Goal: Find contact information: Find contact information

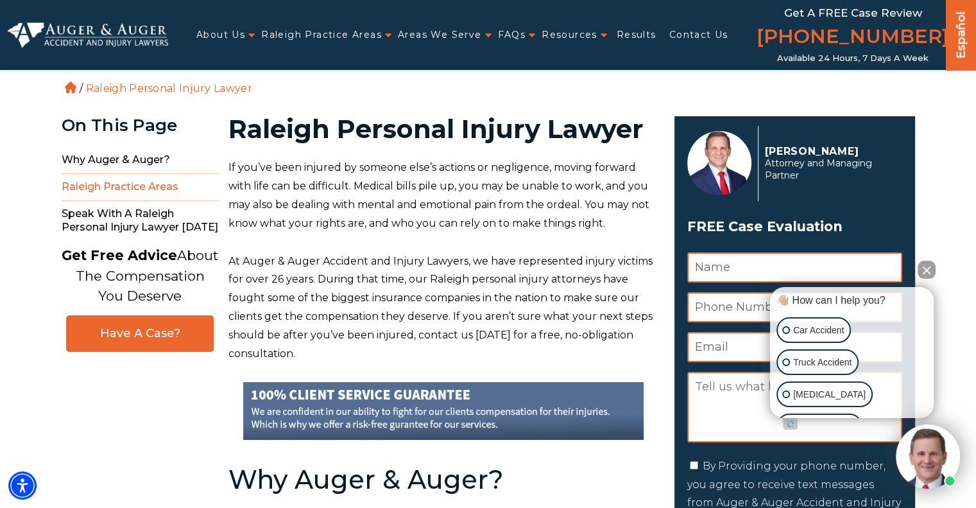
click at [141, 189] on span "Raleigh Practice Areas" at bounding box center [140, 187] width 157 height 27
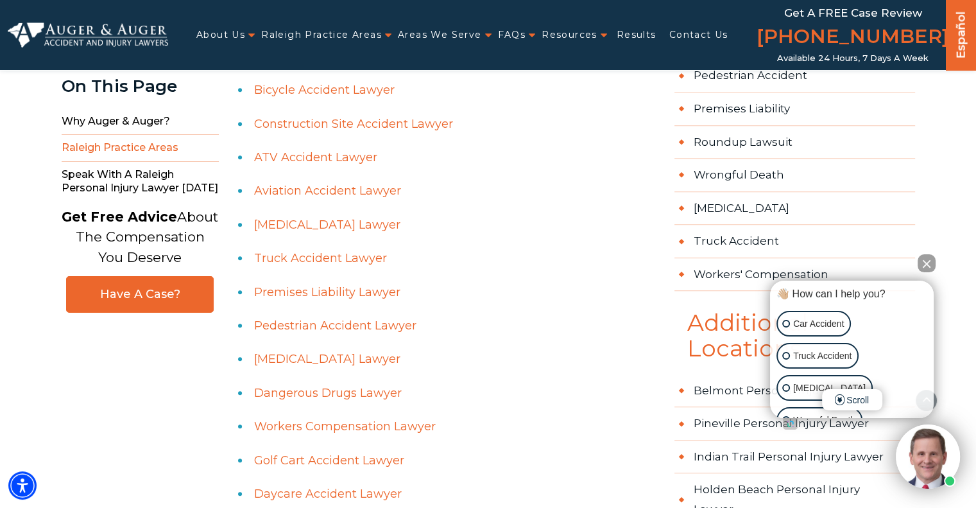
scroll to position [1091, 0]
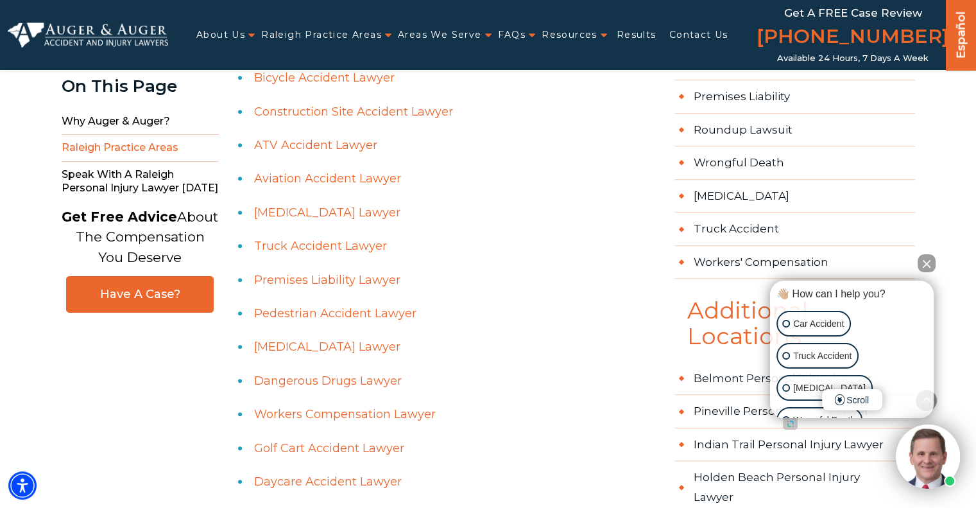
click at [359, 280] on link "Premises Liability Lawyer" at bounding box center [327, 280] width 146 height 14
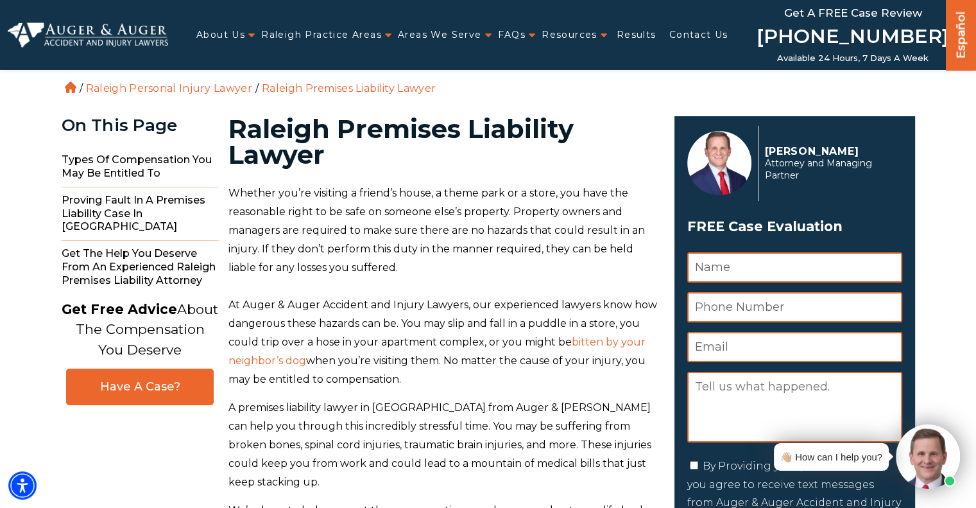
drag, startPoint x: 928, startPoint y: 32, endPoint x: 780, endPoint y: 44, distance: 148.1
click at [780, 44] on div "Get a FREE Case Review (855) 971-0800 Hablamos Español Español Available 24 Hou…" at bounding box center [853, 35] width 186 height 70
copy link "[PHONE_NUMBER]"
